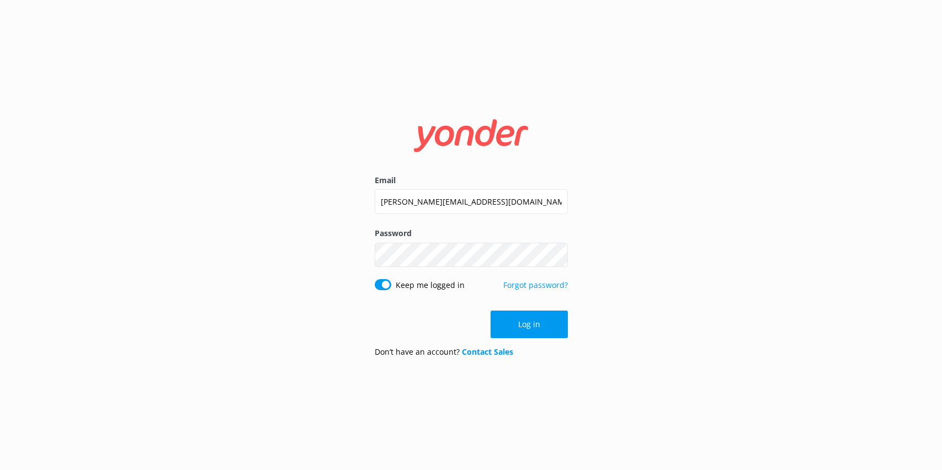
click at [445, 205] on input "[PERSON_NAME][EMAIL_ADDRESS][DOMAIN_NAME]" at bounding box center [471, 201] width 193 height 25
drag, startPoint x: 0, startPoint y: 0, endPoint x: 445, endPoint y: 205, distance: 490.3
click at [445, 205] on input "[PERSON_NAME][EMAIL_ADDRESS][DOMAIN_NAME]" at bounding box center [471, 201] width 193 height 25
click at [426, 198] on input "[PERSON_NAME][EMAIL_ADDRESS][DOMAIN_NAME]" at bounding box center [471, 201] width 193 height 25
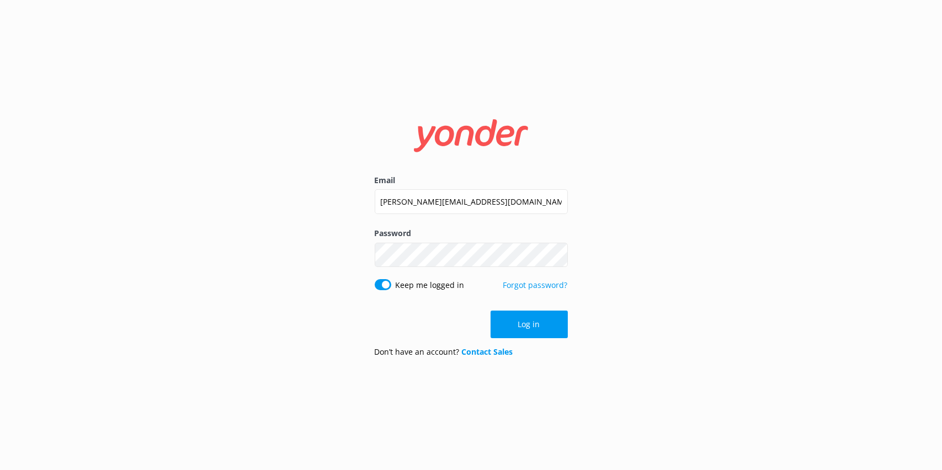
click at [426, 198] on input "[PERSON_NAME][EMAIL_ADDRESS][DOMAIN_NAME]" at bounding box center [471, 201] width 193 height 25
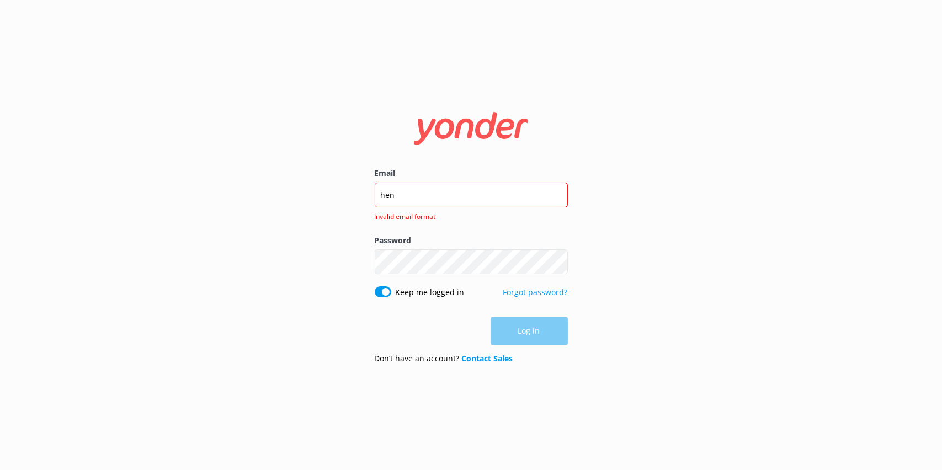
type input "[EMAIL_ADDRESS][PERSON_NAME][DOMAIN_NAME]"
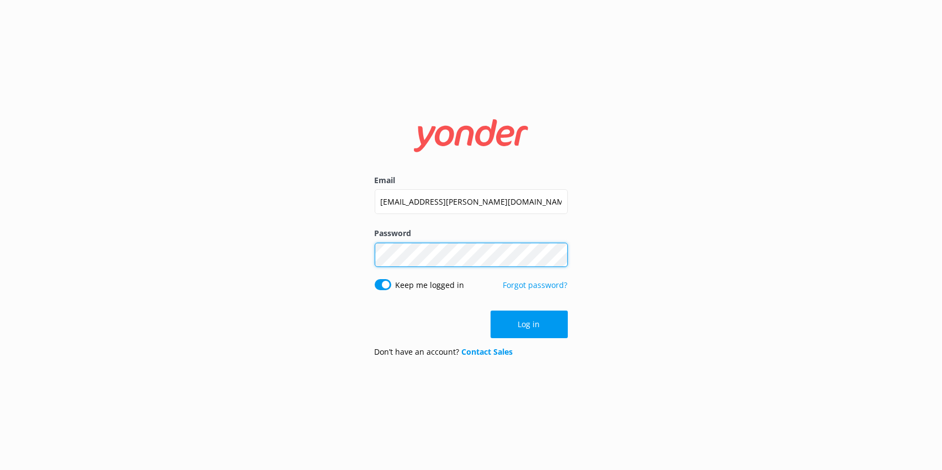
click button "Log in" at bounding box center [529, 325] width 77 height 28
